Goal: Find specific page/section: Find specific page/section

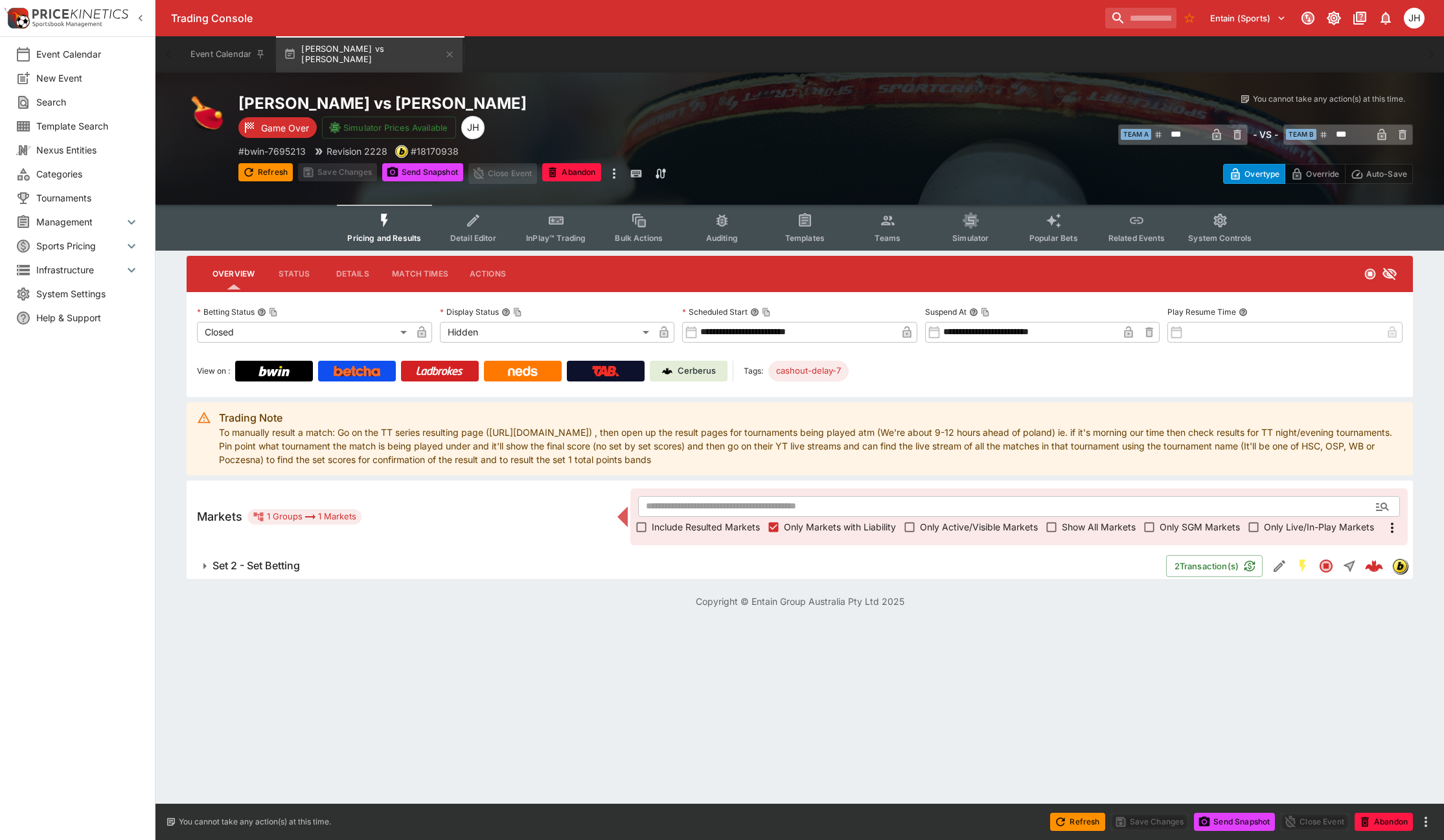
click at [276, 573] on button "Set 2 - Set Betting" at bounding box center [677, 565] width 980 height 26
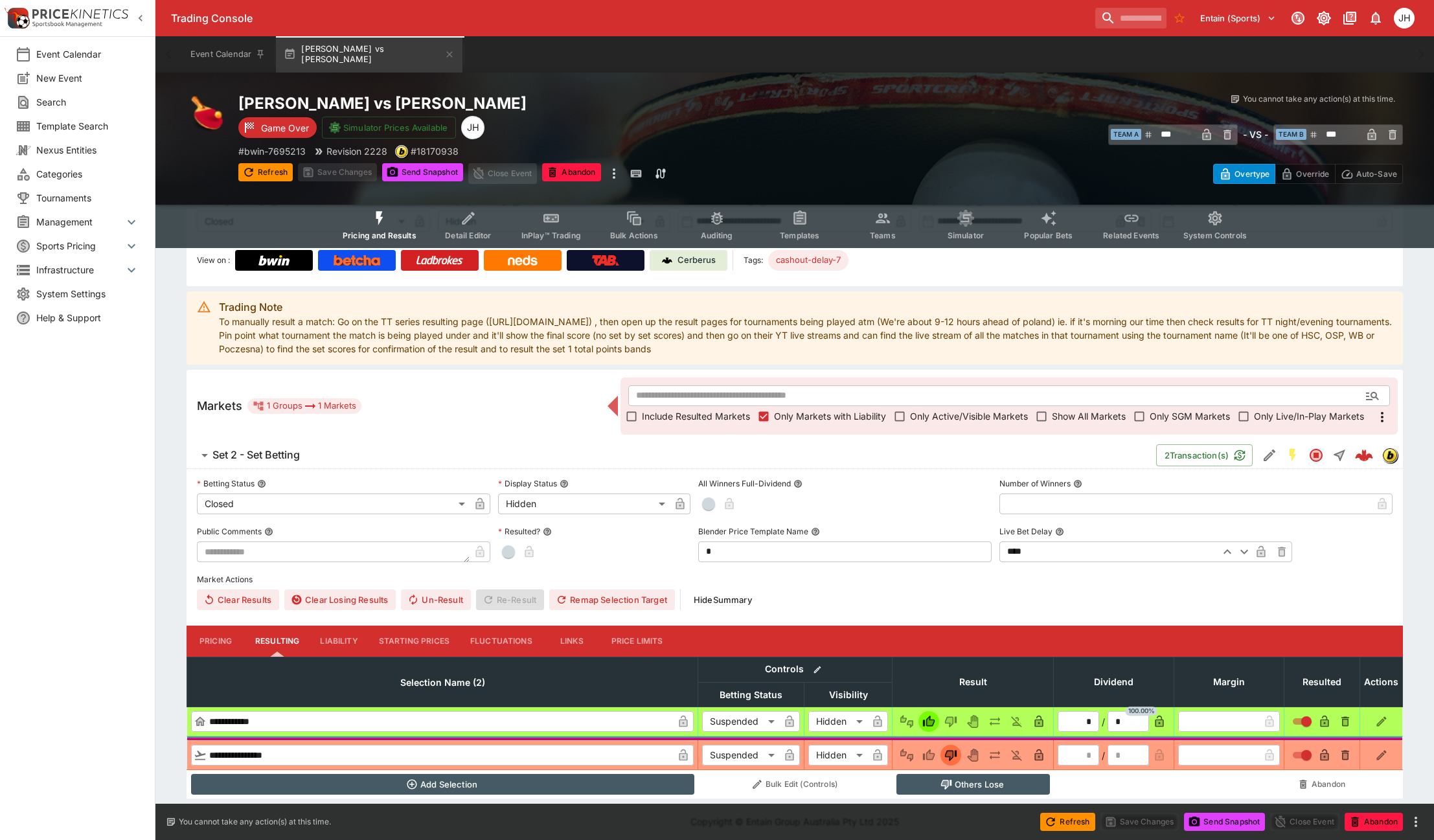
scroll to position [115, 0]
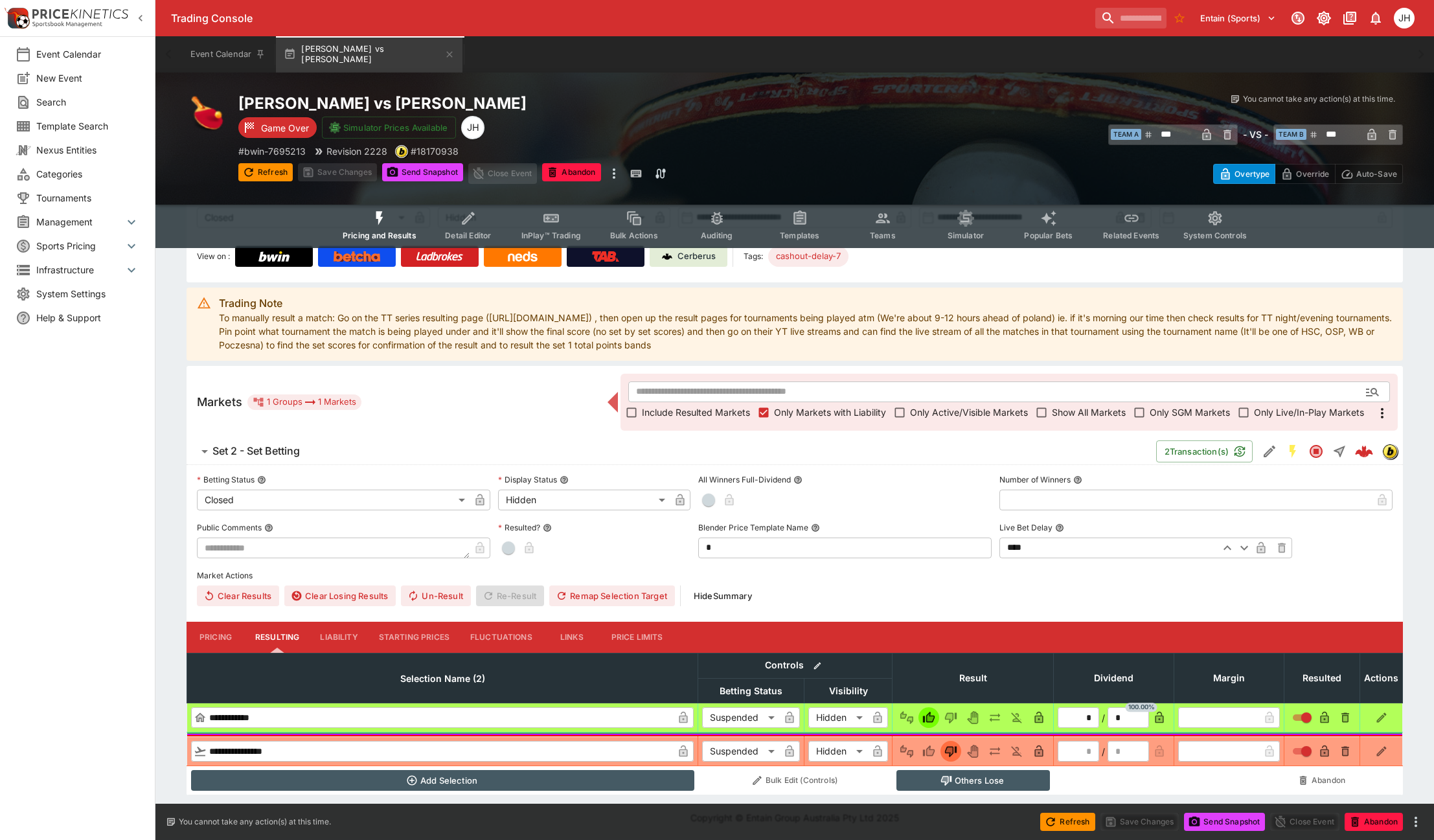
click at [508, 553] on span "button" at bounding box center [509, 548] width 13 height 13
type input "*"
click at [318, 179] on button "Save Changes" at bounding box center [337, 172] width 79 height 18
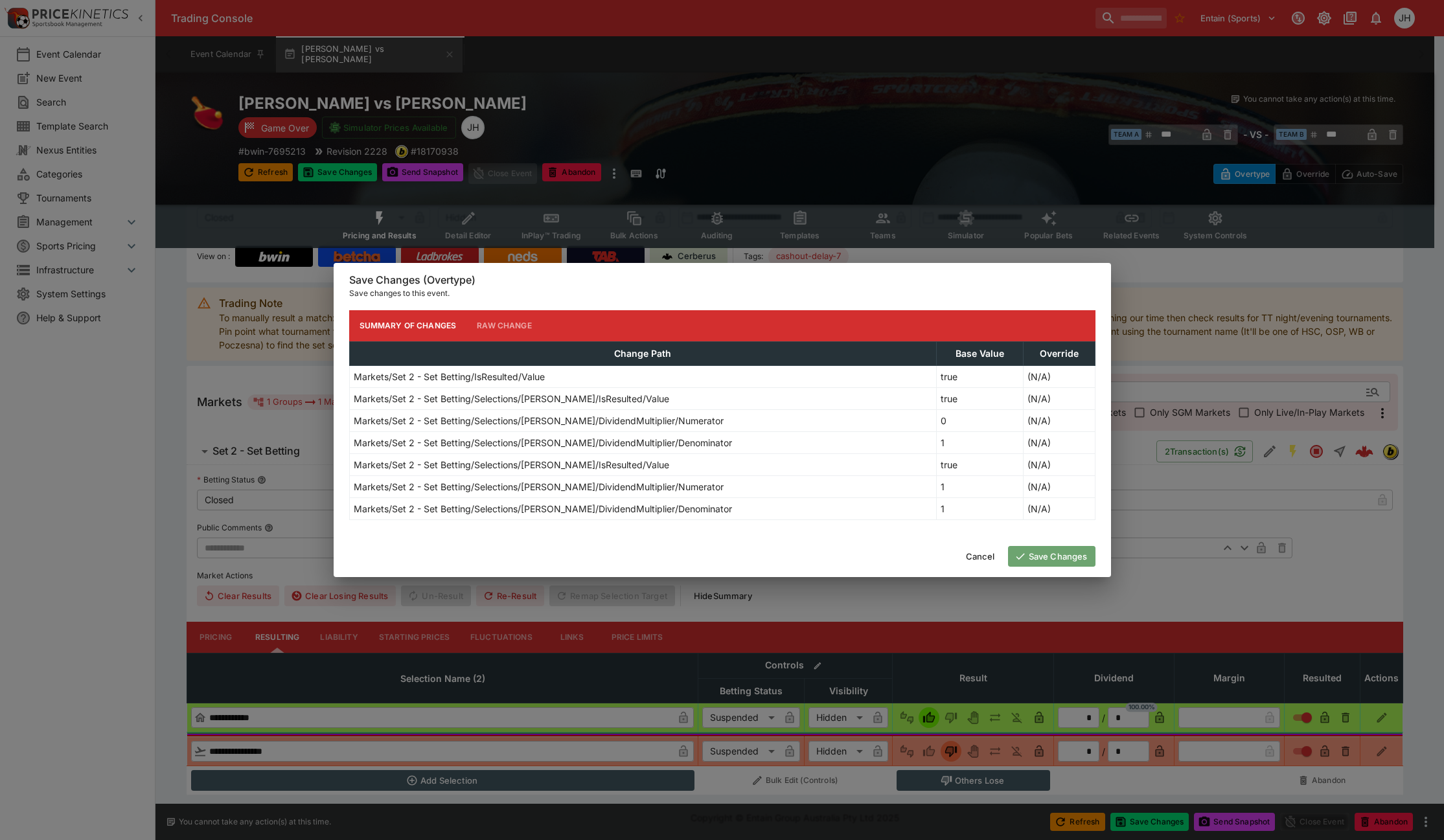
click at [1027, 557] on button "Save Changes" at bounding box center [1051, 557] width 87 height 21
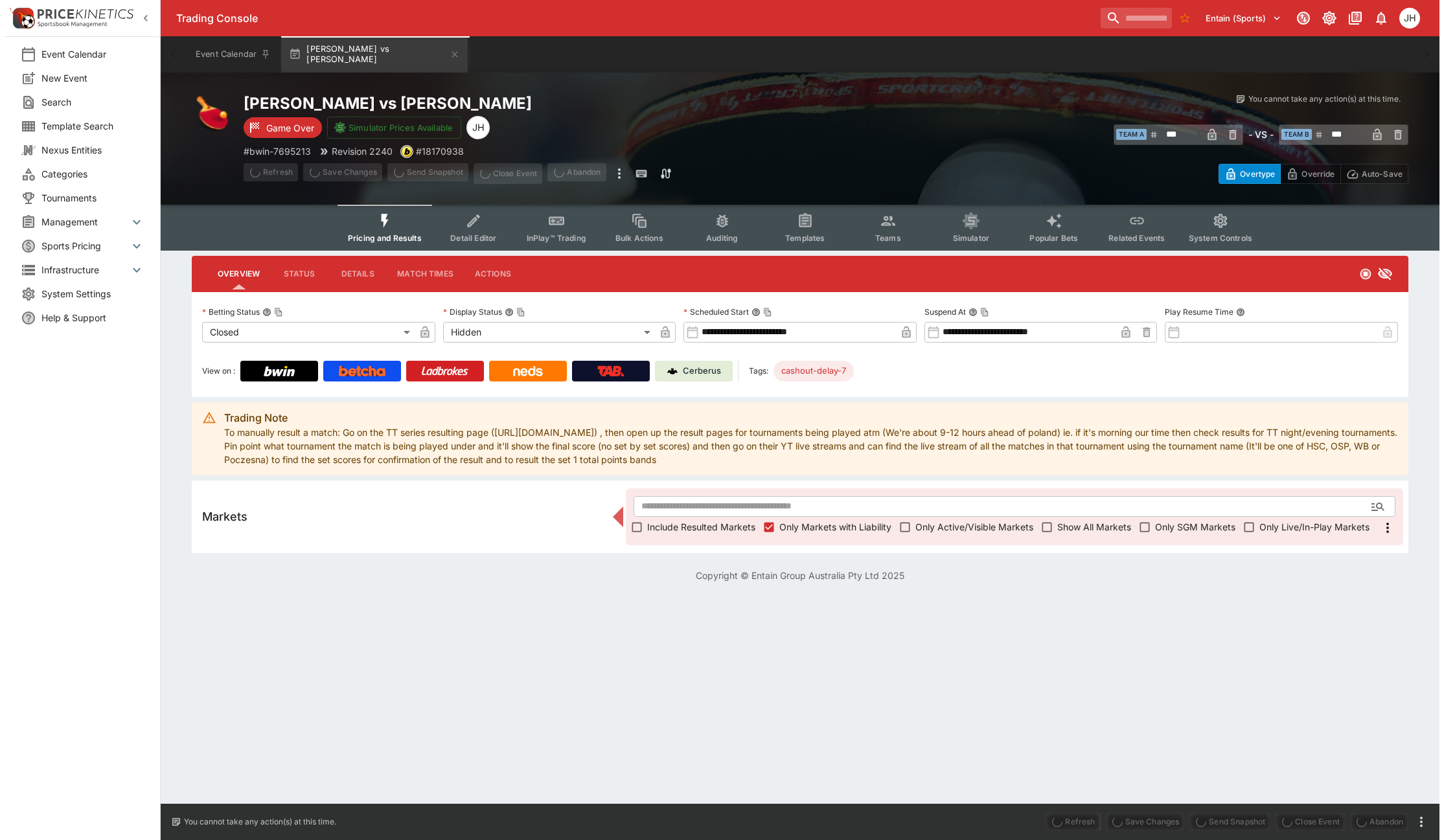
scroll to position [0, 0]
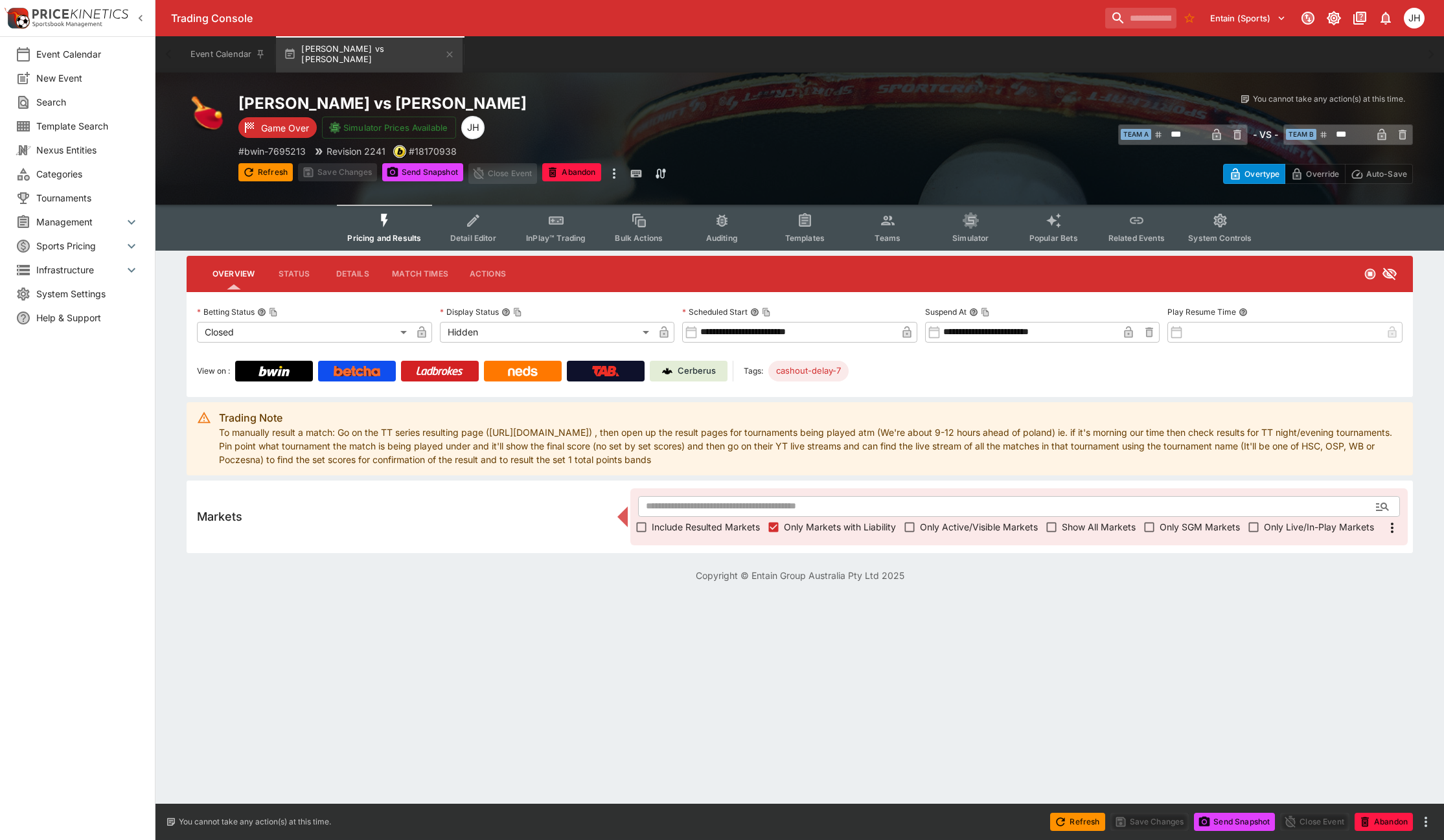
type input "**********"
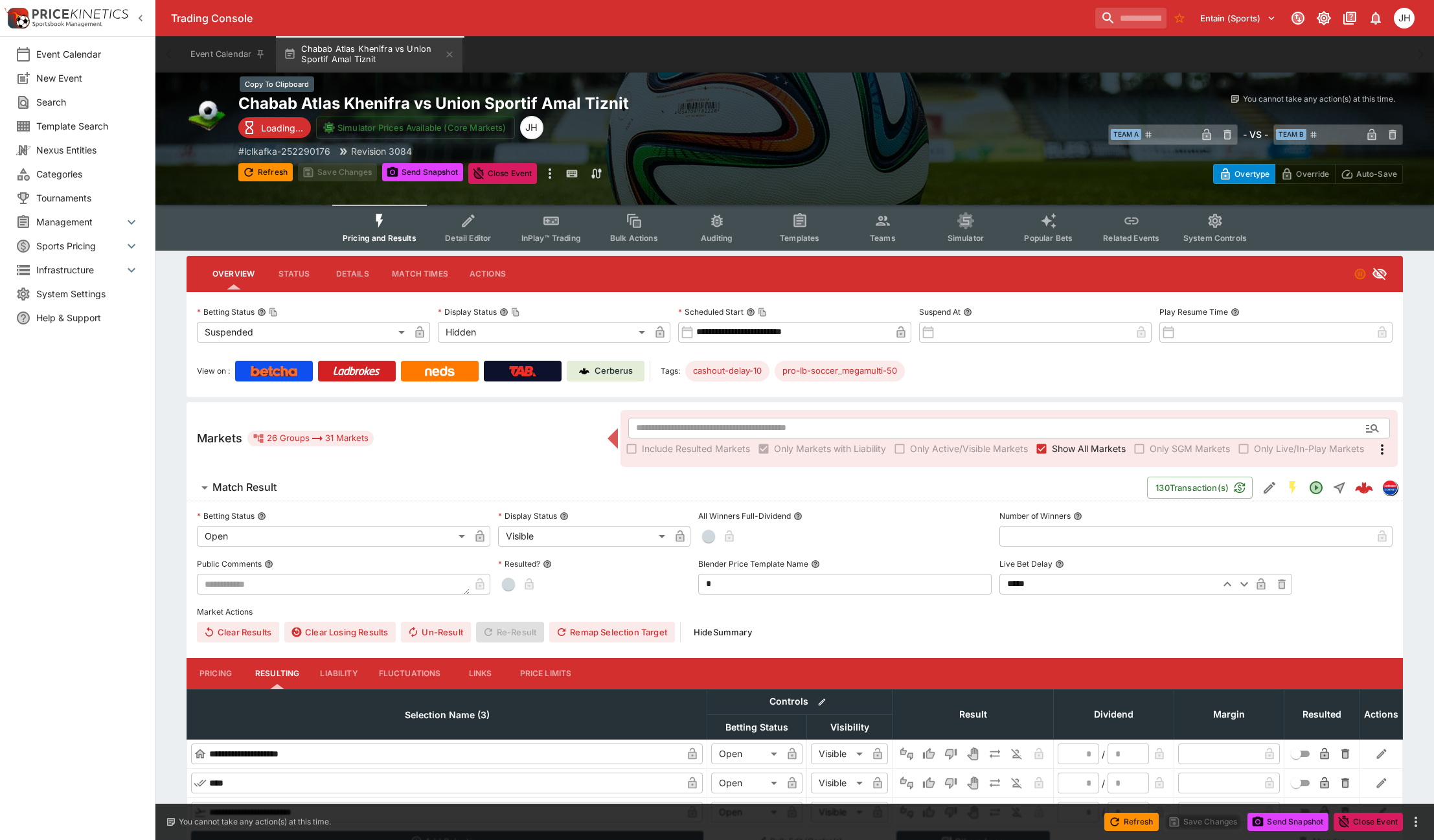
drag, startPoint x: 473, startPoint y: 101, endPoint x: 601, endPoint y: 118, distance: 129.1
click at [473, 101] on h2 "Chabab Atlas Khenifra vs Union Sportif Amal Tiznit" at bounding box center [529, 102] width 583 height 20
click at [302, 151] on p "# lclkafka-252290176" at bounding box center [284, 151] width 92 height 13
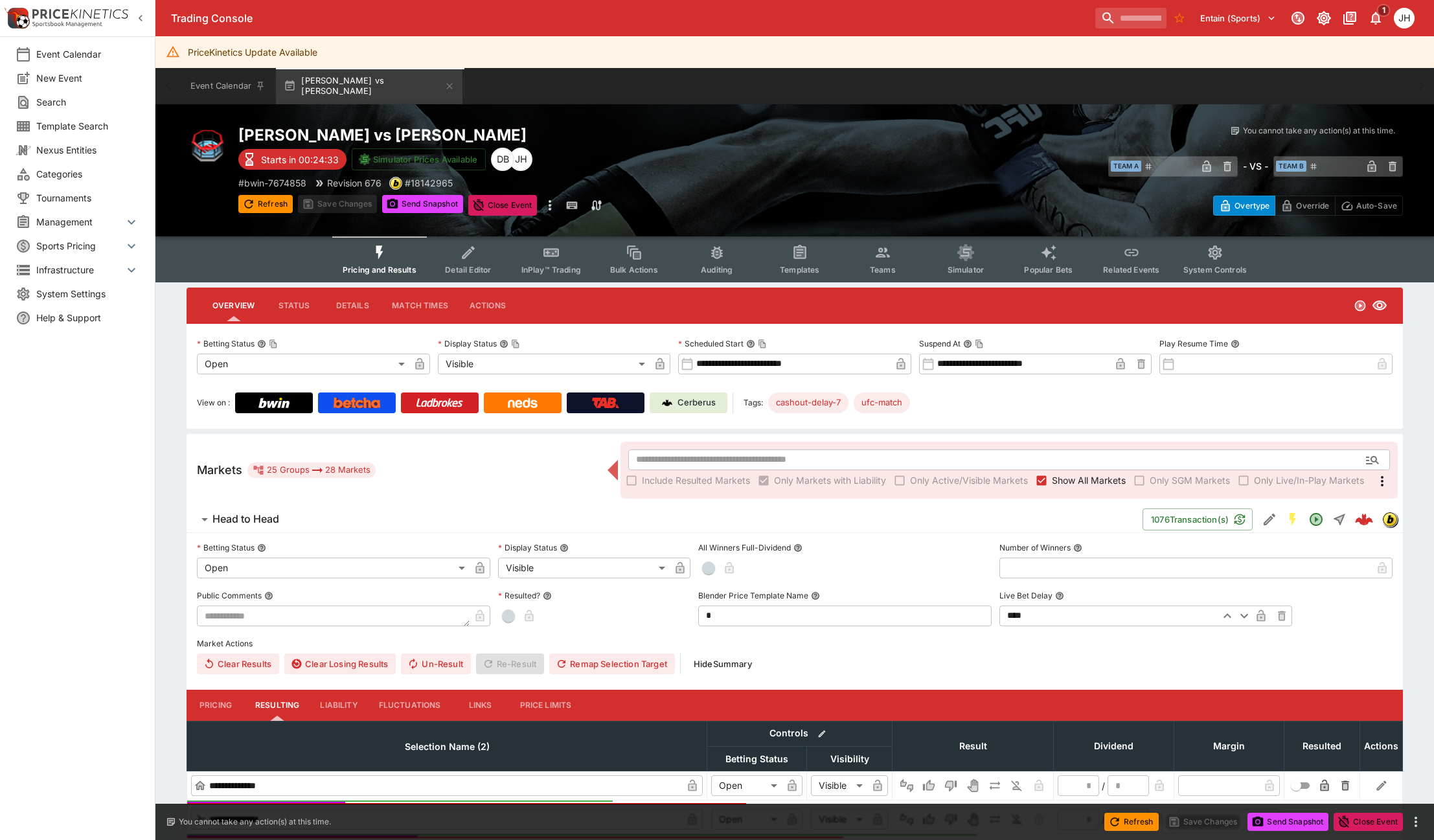
scroll to position [777, 0]
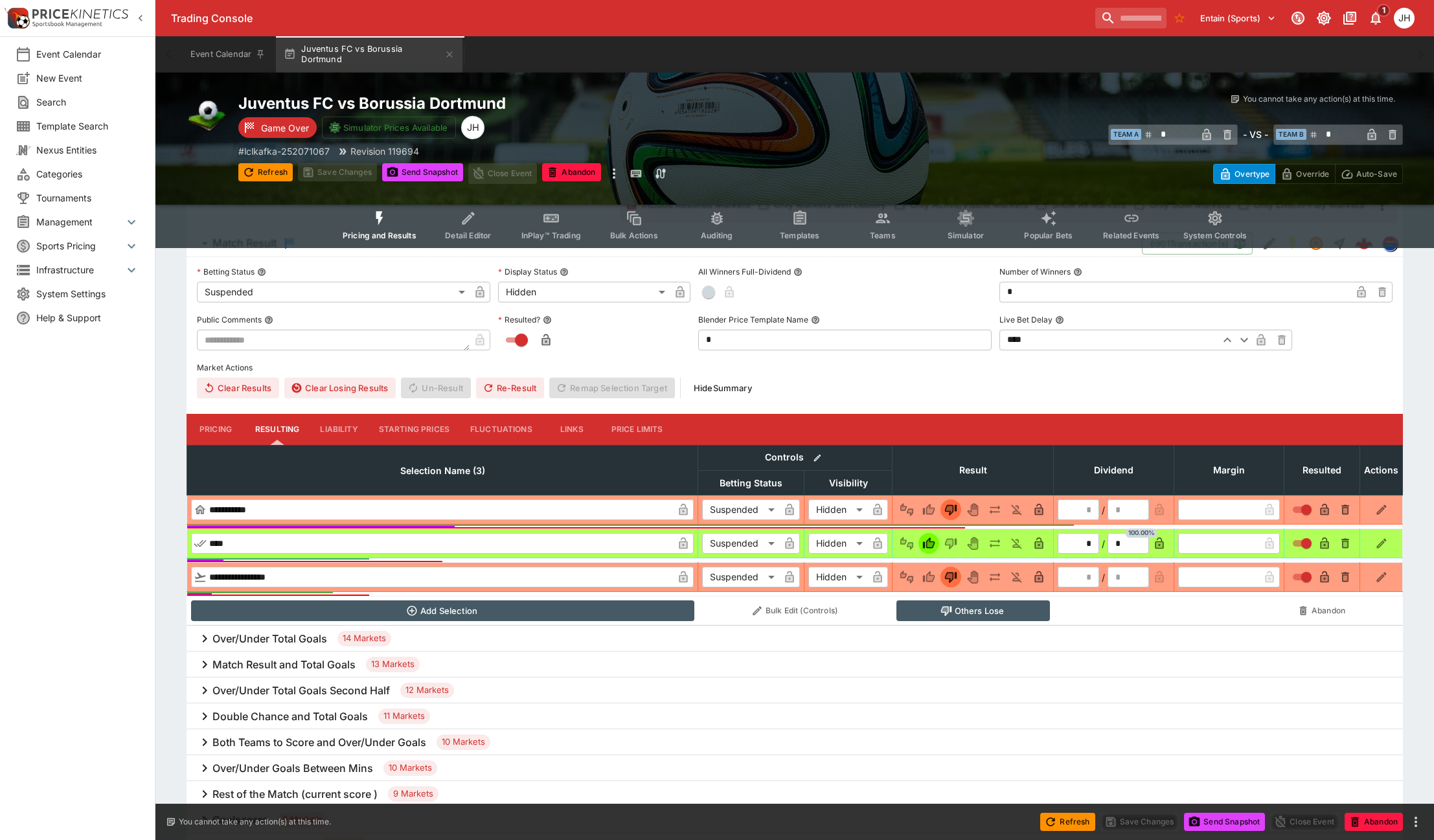
scroll to position [129, 0]
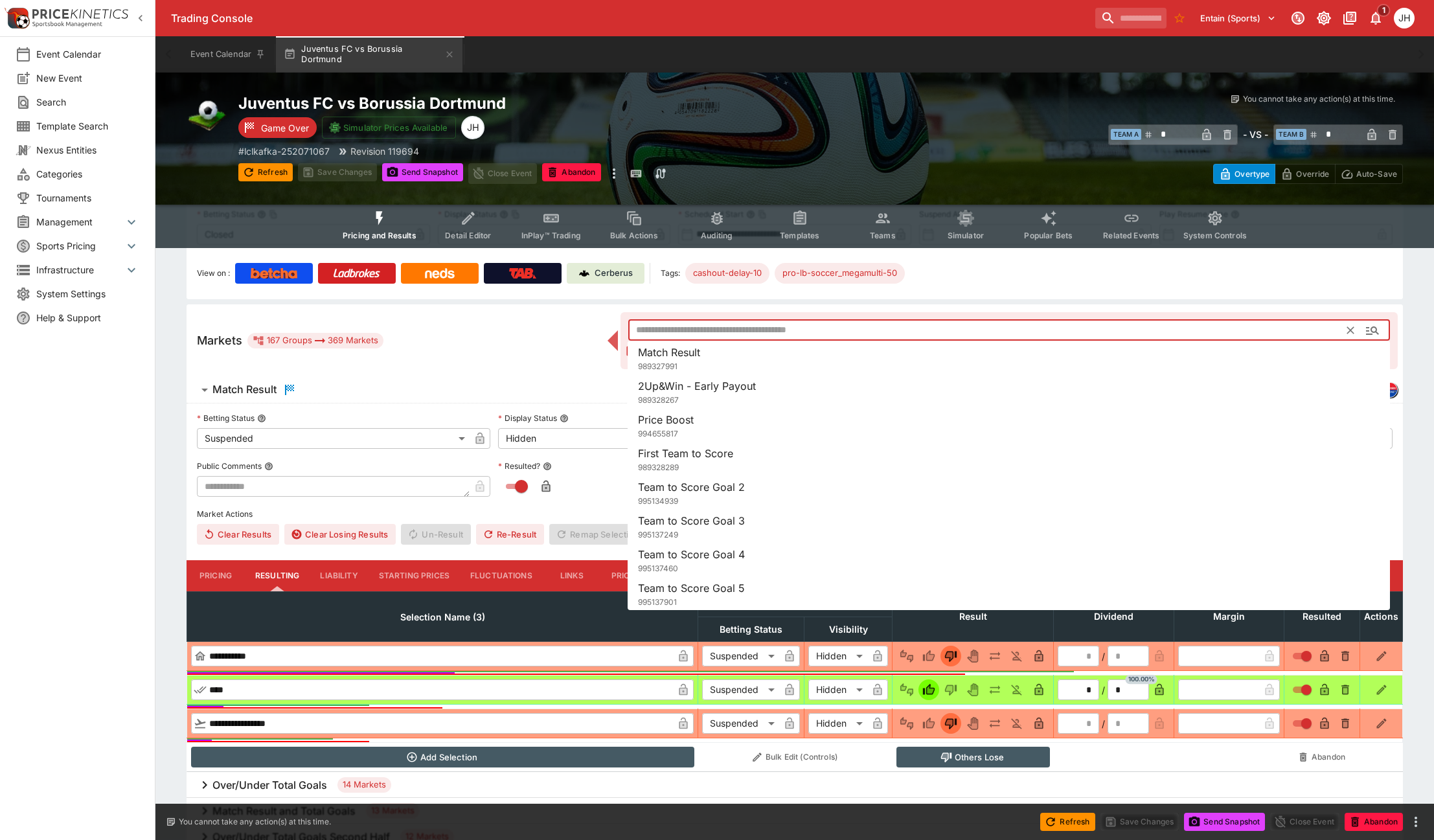
click at [689, 330] on input "text" at bounding box center [988, 330] width 719 height 21
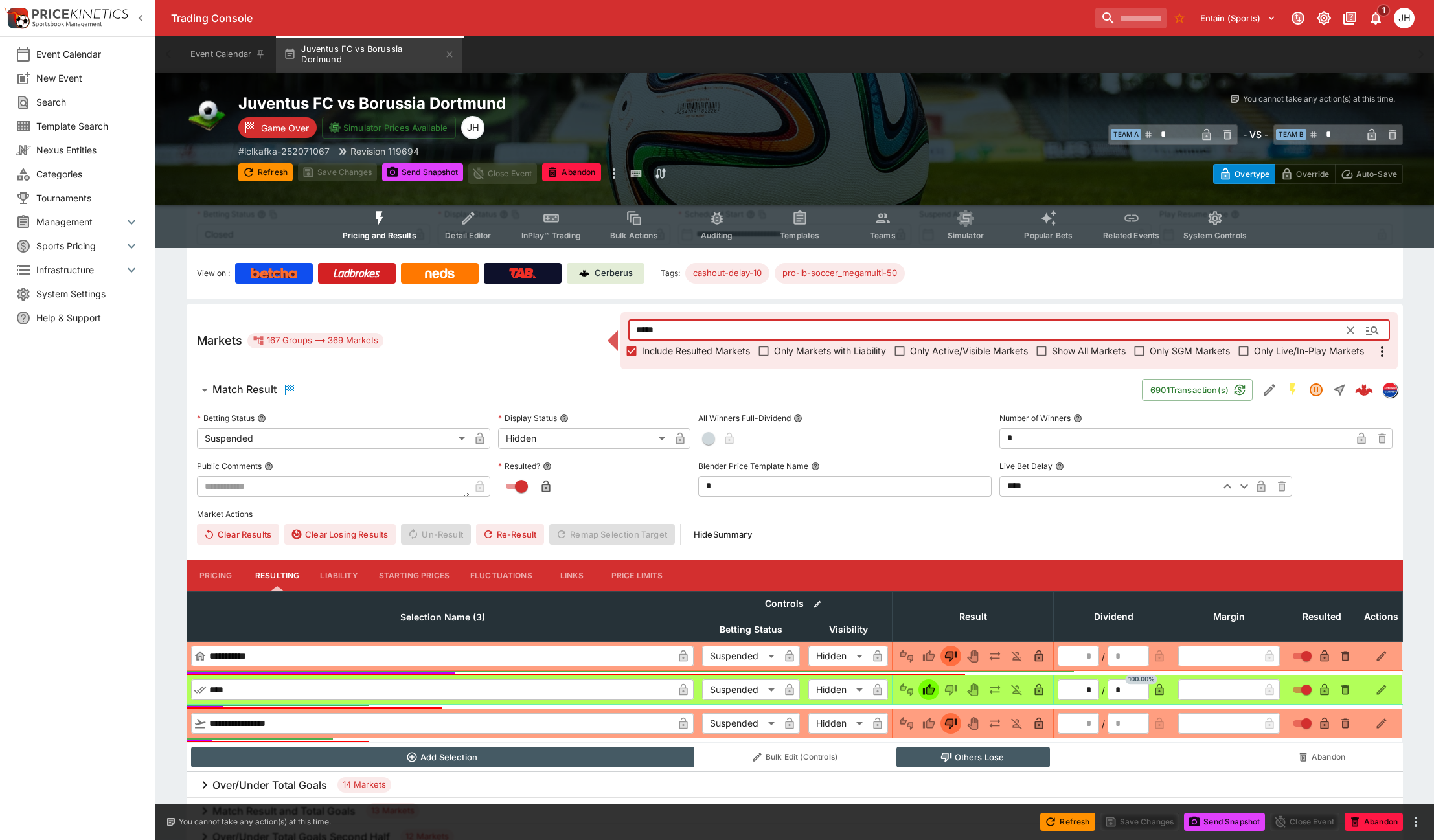
scroll to position [0, 0]
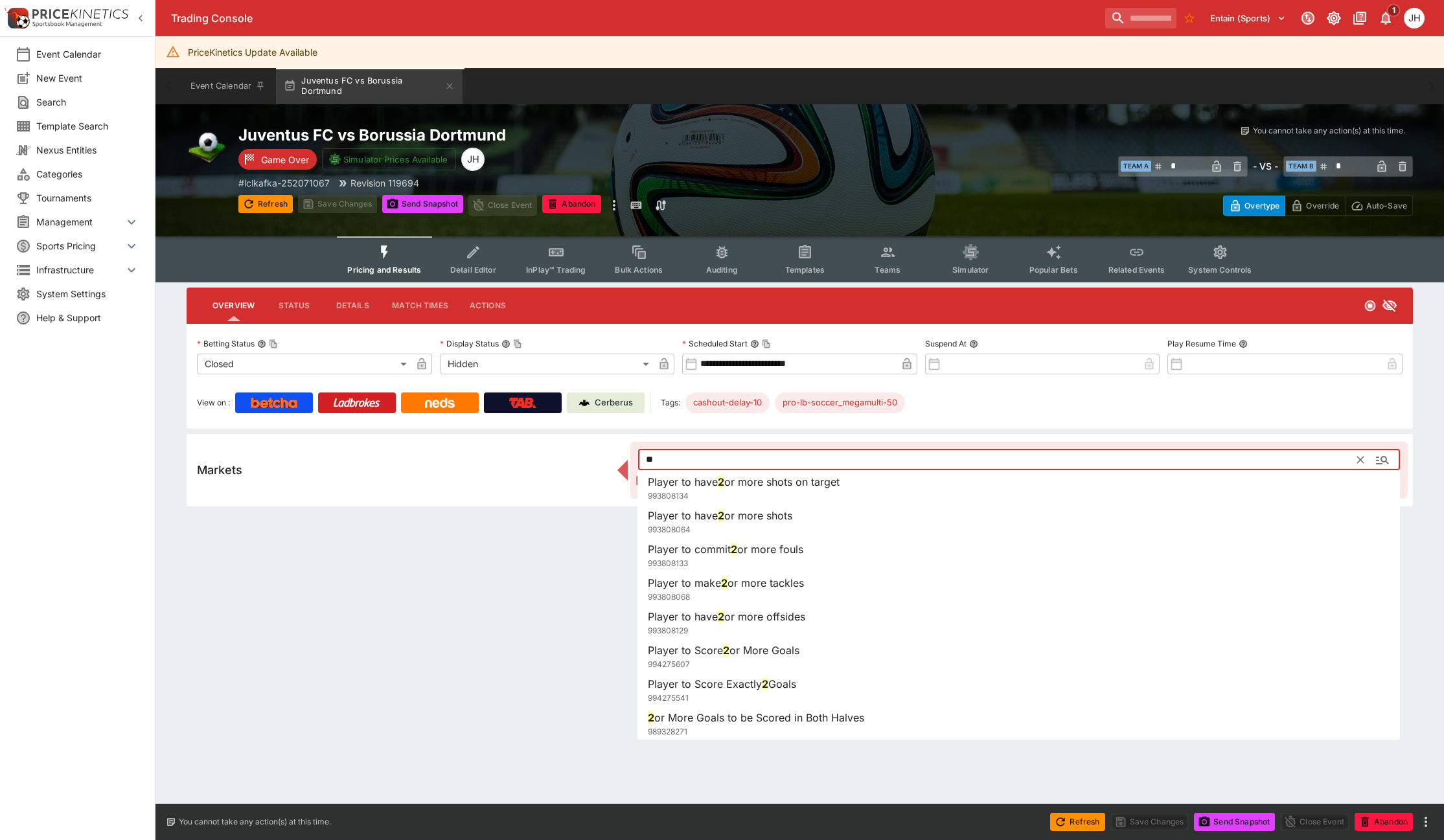
type input "*"
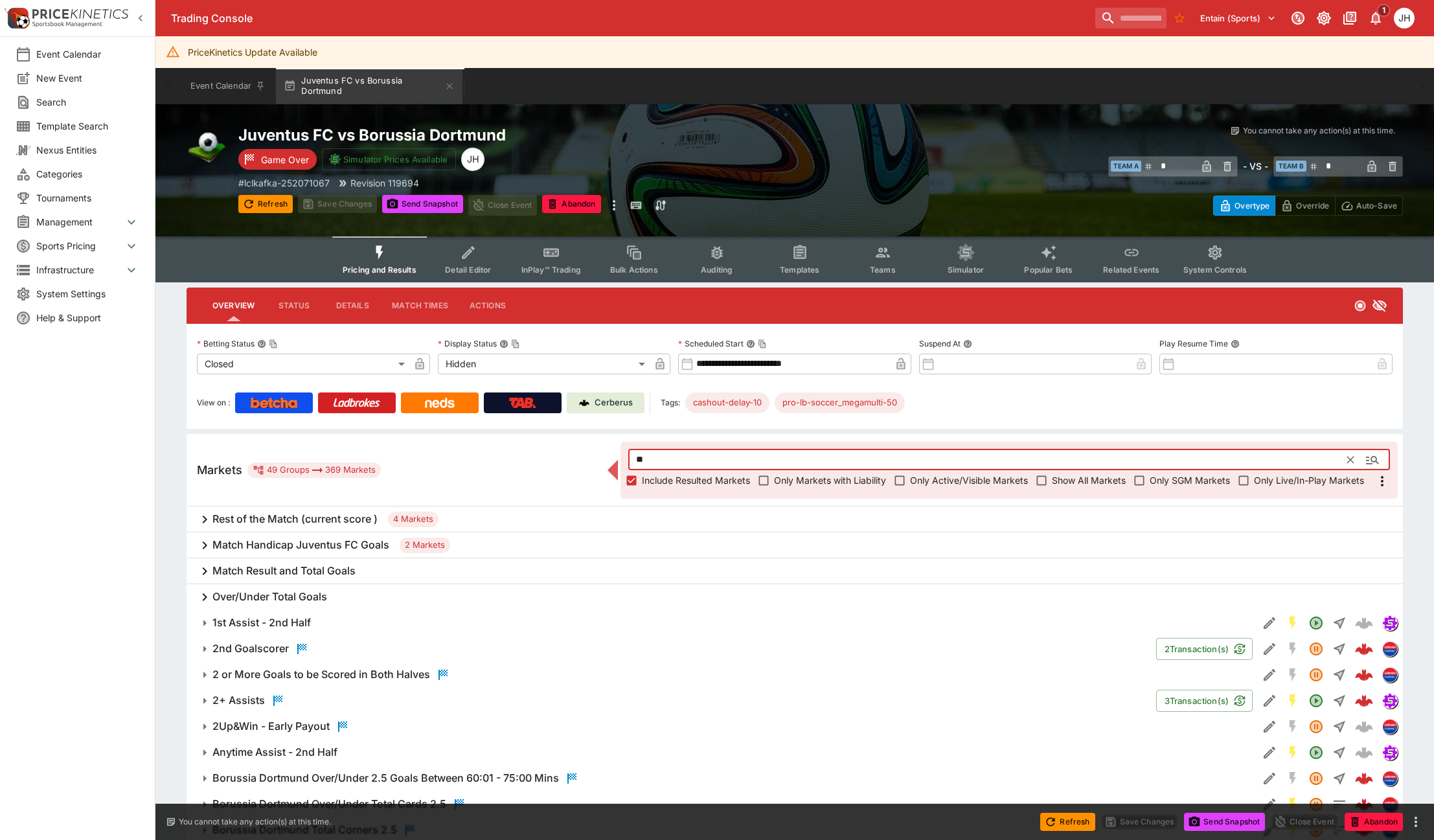
type input "*"
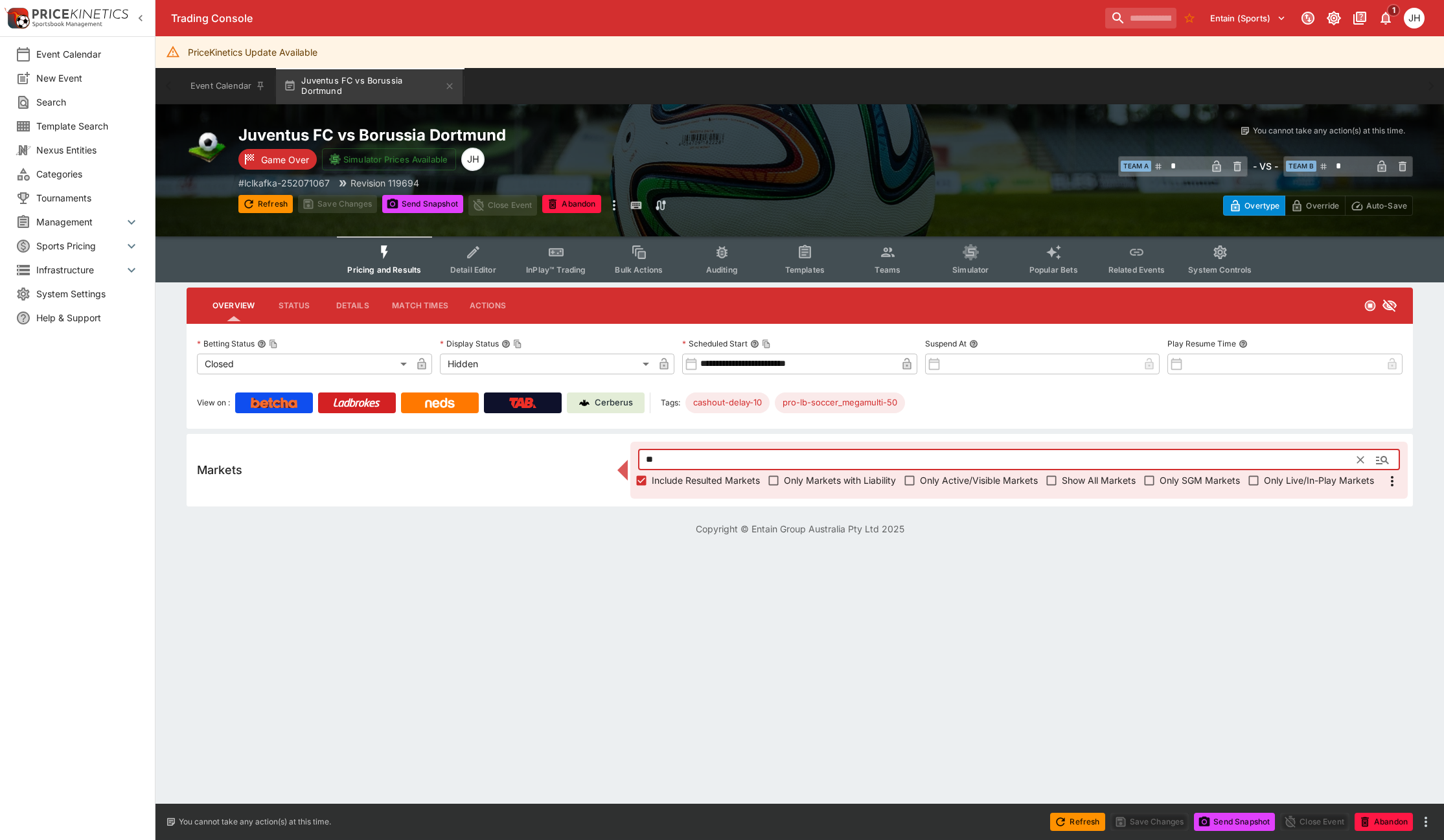
type input "*"
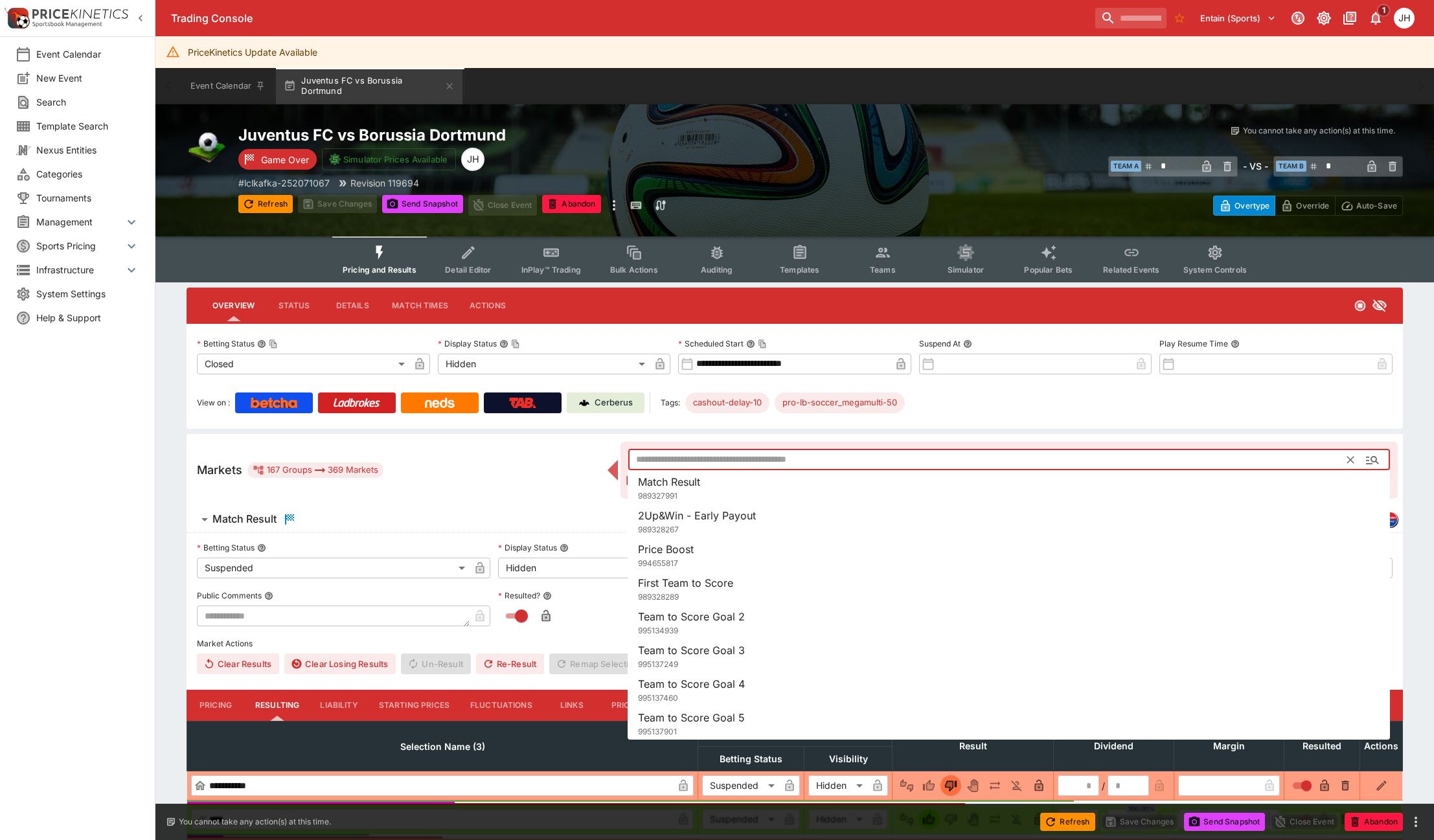
click at [491, 497] on div "Markets 167 Groups 369 Markets ​ Include Resulted Markets Only Markets with Lia…" at bounding box center [794, 471] width 1216 height 73
